Goal: Navigation & Orientation: Find specific page/section

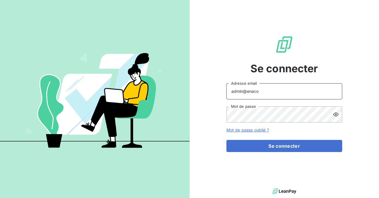
click at [270, 90] on input "admin@enaco" at bounding box center [285, 91] width 116 height 16
click at [227, 140] on button "Se connecter" at bounding box center [285, 146] width 116 height 12
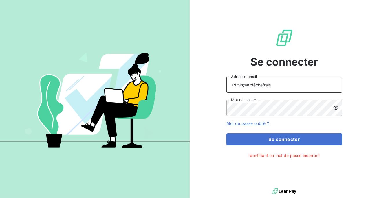
click at [255, 85] on input "admin@ardèchefrais" at bounding box center [285, 85] width 116 height 16
type input "admin@ardechefrais"
click at [227, 134] on button "Se connecter" at bounding box center [285, 140] width 116 height 12
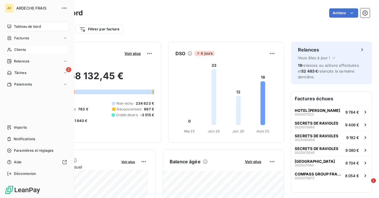
click at [28, 52] on div "Clients" at bounding box center [37, 49] width 65 height 9
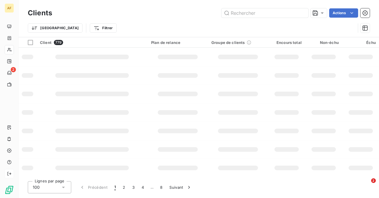
click at [14, 177] on div at bounding box center [9, 173] width 9 height 9
